Goal: Transaction & Acquisition: Book appointment/travel/reservation

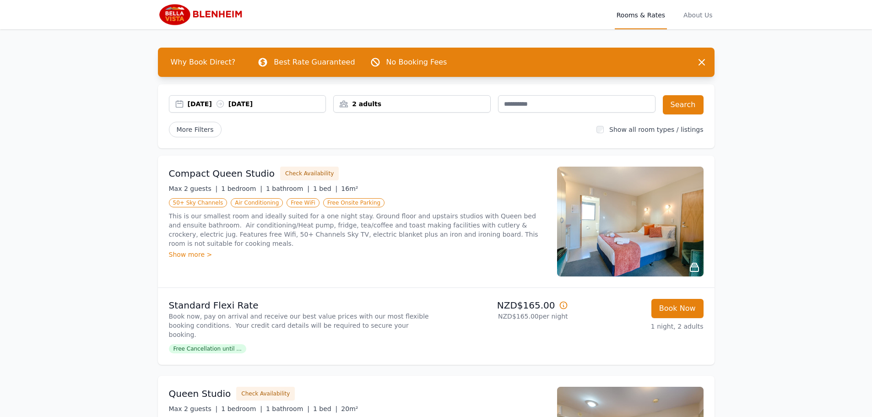
click at [205, 106] on div "[DATE] [DATE]" at bounding box center [257, 103] width 138 height 9
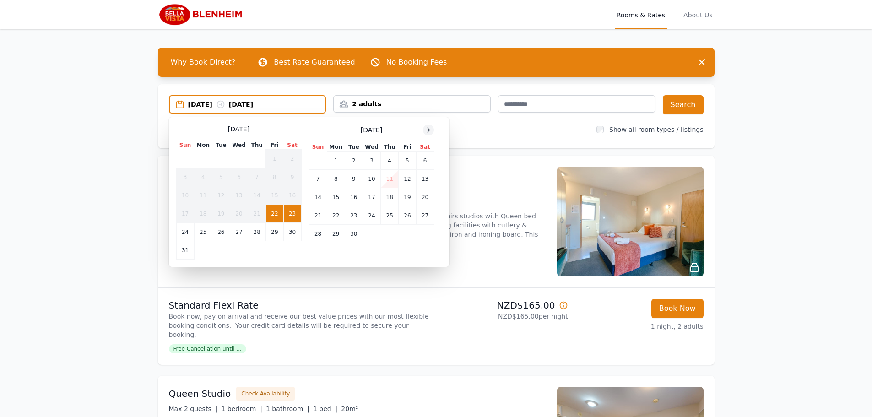
click at [428, 131] on icon at bounding box center [428, 129] width 7 height 7
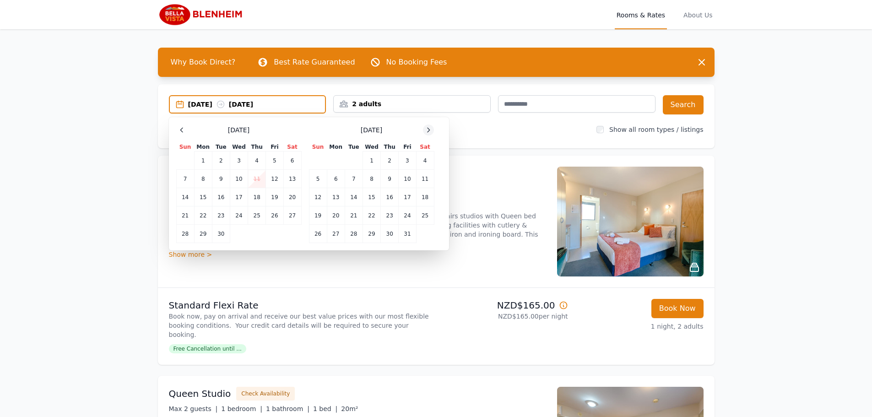
click at [428, 131] on icon at bounding box center [428, 129] width 7 height 7
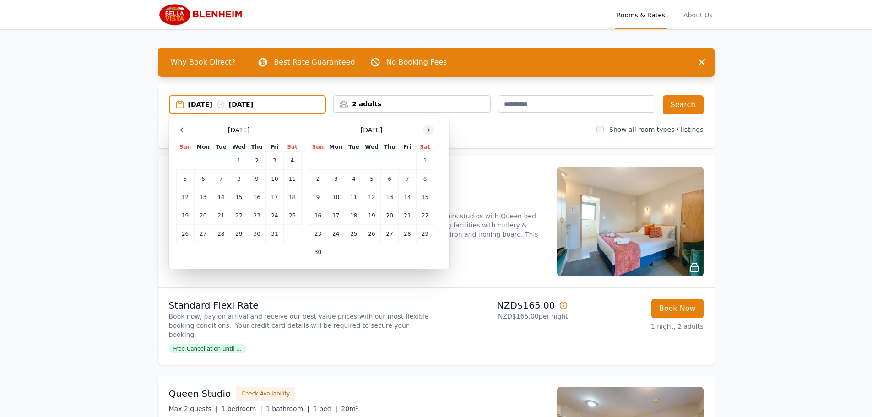
click at [428, 131] on icon at bounding box center [428, 129] width 7 height 7
click at [406, 213] on td "26" at bounding box center [407, 215] width 17 height 18
click at [318, 237] on td "28" at bounding box center [318, 234] width 18 height 18
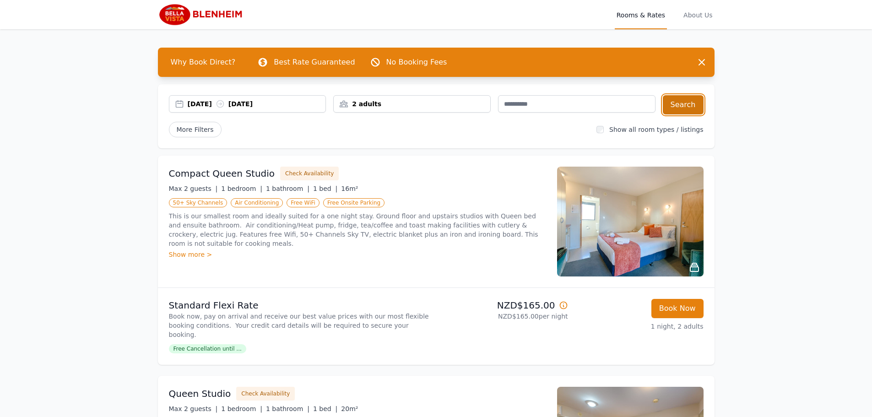
click at [693, 104] on button "Search" at bounding box center [683, 104] width 41 height 19
click at [421, 103] on div "2 adults" at bounding box center [412, 103] width 157 height 9
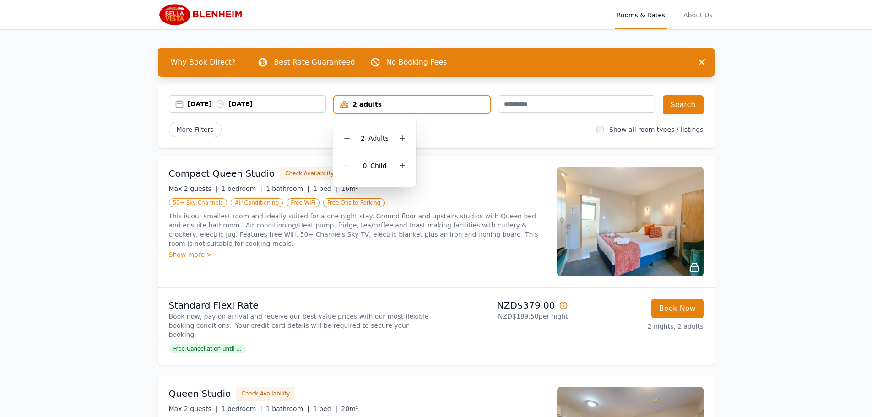
click at [516, 139] on div "[DATE] [DATE] 2 adults 2 Adult s 0 Child Search More Filters Show all room type…" at bounding box center [436, 116] width 557 height 64
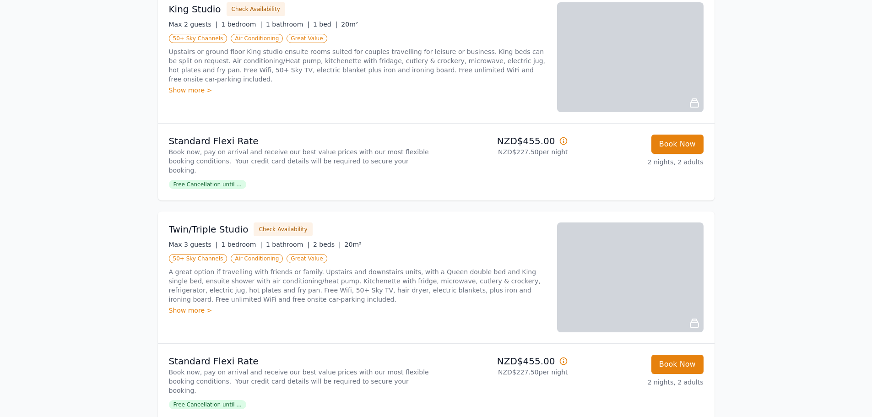
scroll to position [641, 0]
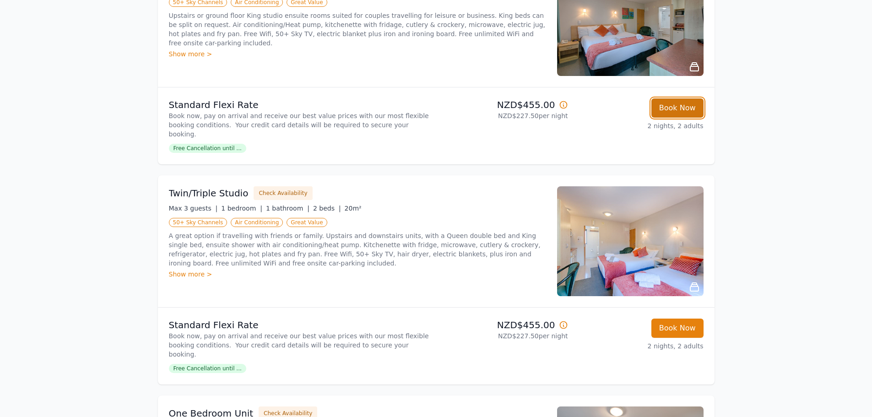
click at [682, 98] on button "Book Now" at bounding box center [678, 107] width 52 height 19
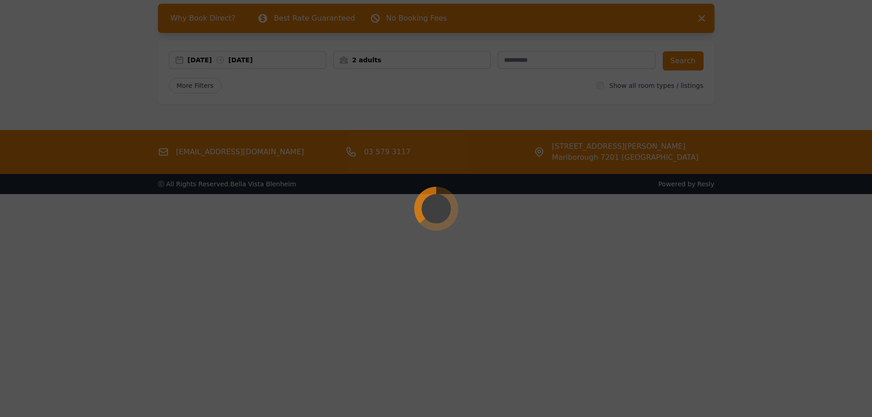
select select "**"
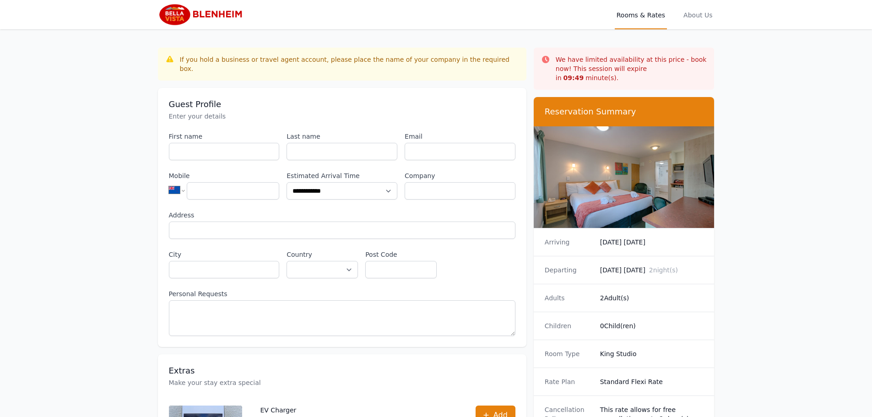
scroll to position [44, 0]
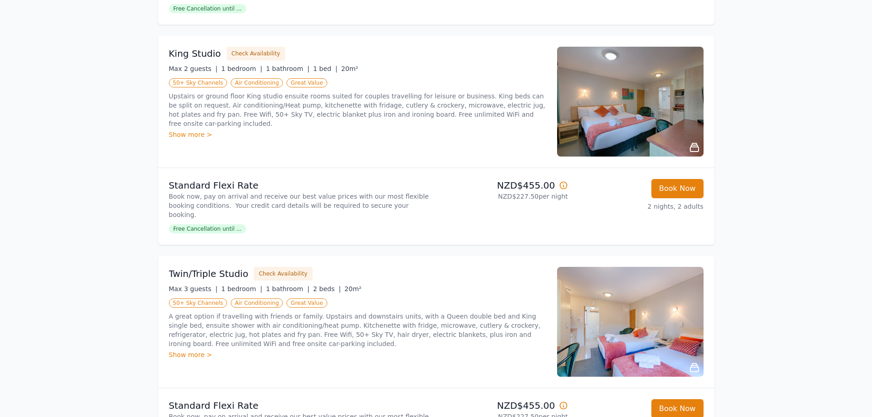
scroll to position [434, 0]
